Goal: Book appointment/travel/reservation

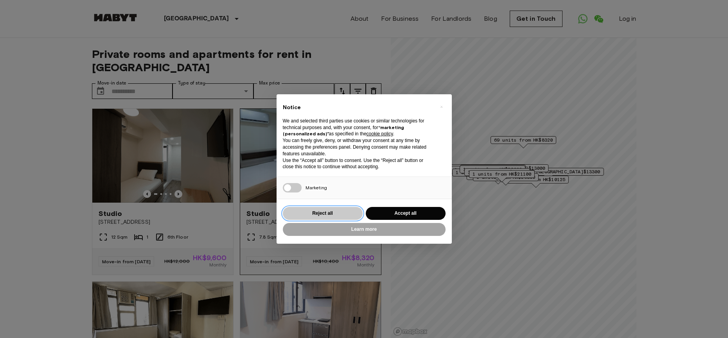
drag, startPoint x: 338, startPoint y: 212, endPoint x: 277, endPoint y: 186, distance: 65.5
click at [338, 212] on button "Reject all" at bounding box center [323, 213] width 80 height 13
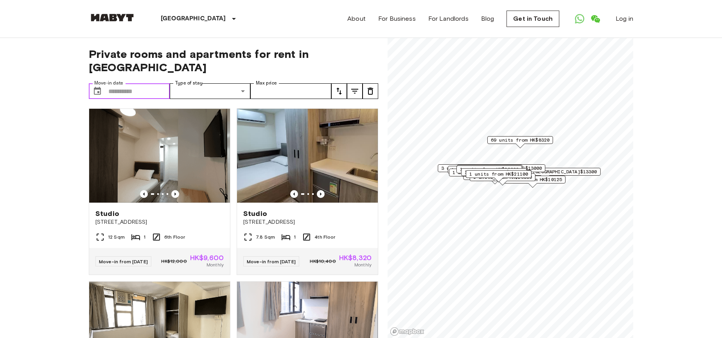
click at [145, 83] on input "Move-in date" at bounding box center [138, 91] width 61 height 16
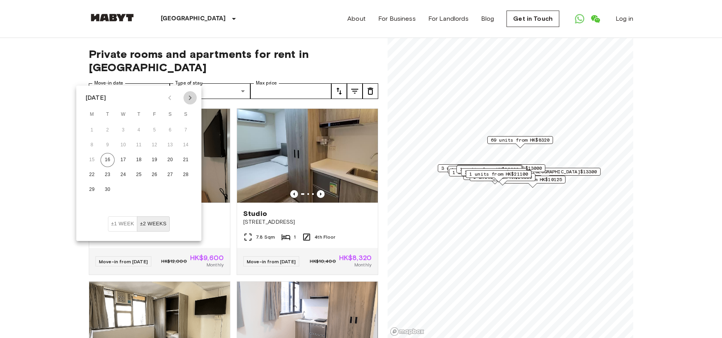
click at [187, 101] on icon "Next month" at bounding box center [189, 97] width 9 height 9
click at [189, 101] on icon "Next month" at bounding box center [189, 97] width 9 height 9
click at [172, 130] on button "1" at bounding box center [170, 130] width 14 height 14
type input "**********"
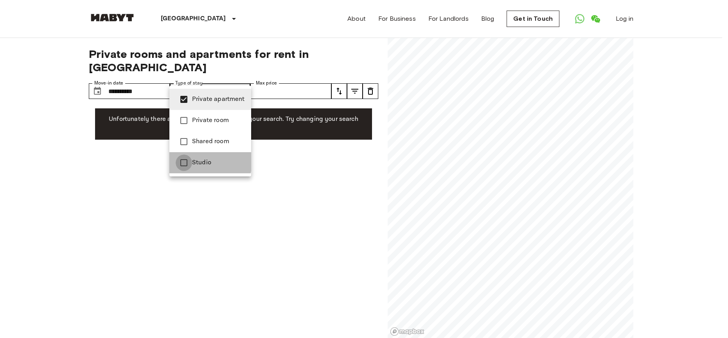
type input "**********"
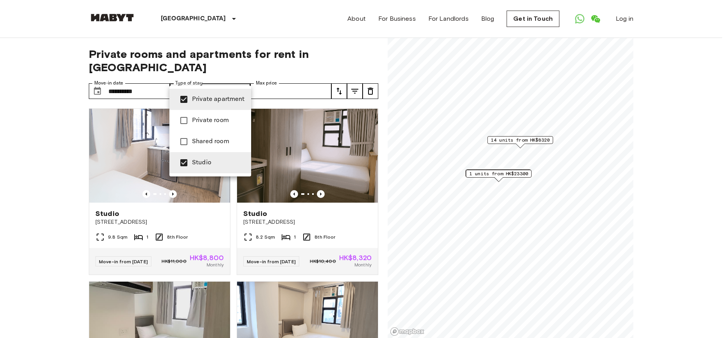
click at [52, 157] on div at bounding box center [364, 169] width 728 height 338
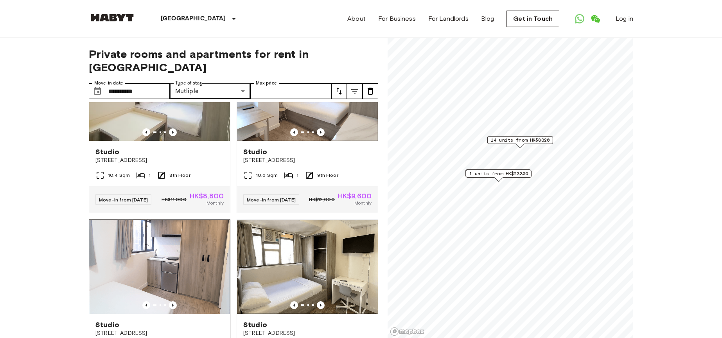
scroll to position [469, 0]
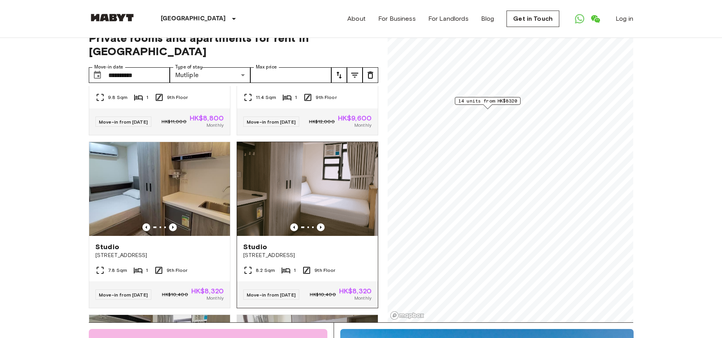
scroll to position [24, 0]
